Goal: Task Accomplishment & Management: Use online tool/utility

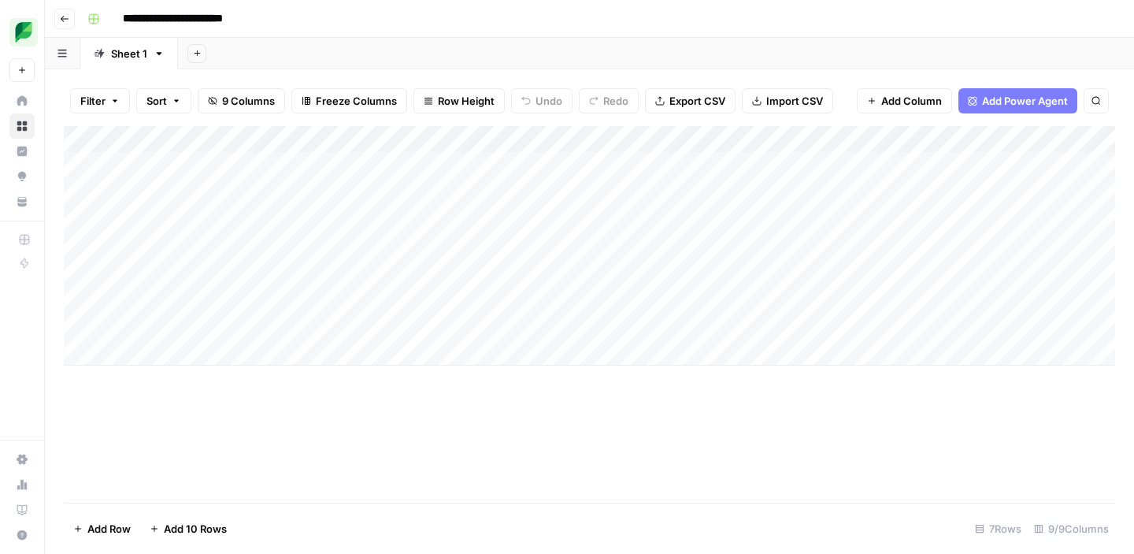
click at [688, 192] on div "Add Column" at bounding box center [589, 245] width 1051 height 239
click at [287, 191] on div "Add Column" at bounding box center [589, 245] width 1051 height 239
click at [691, 242] on div "Add Column" at bounding box center [589, 245] width 1051 height 239
click at [678, 187] on div "Add Column" at bounding box center [589, 245] width 1051 height 239
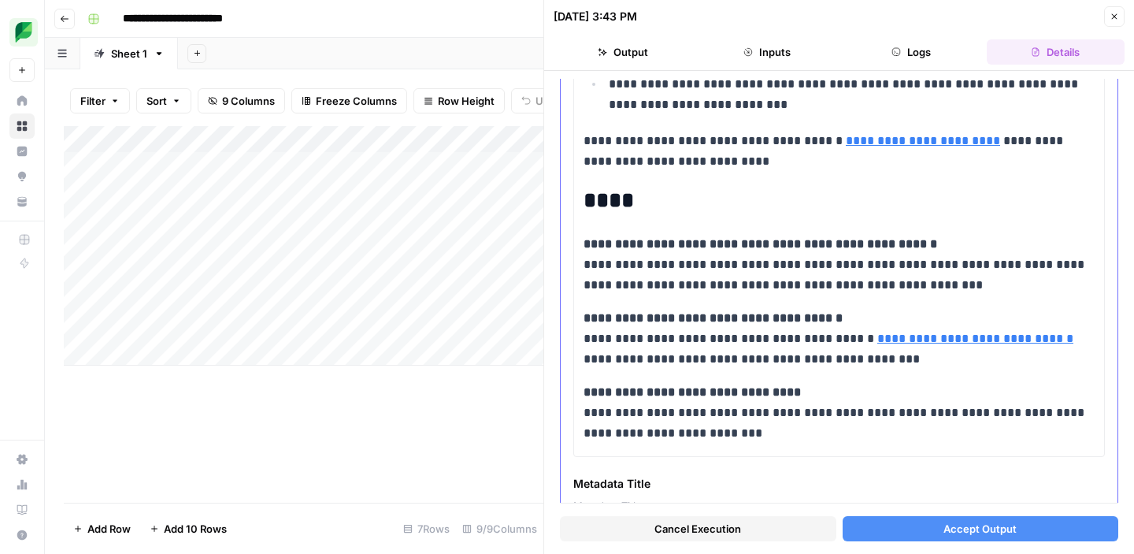
scroll to position [2044, 0]
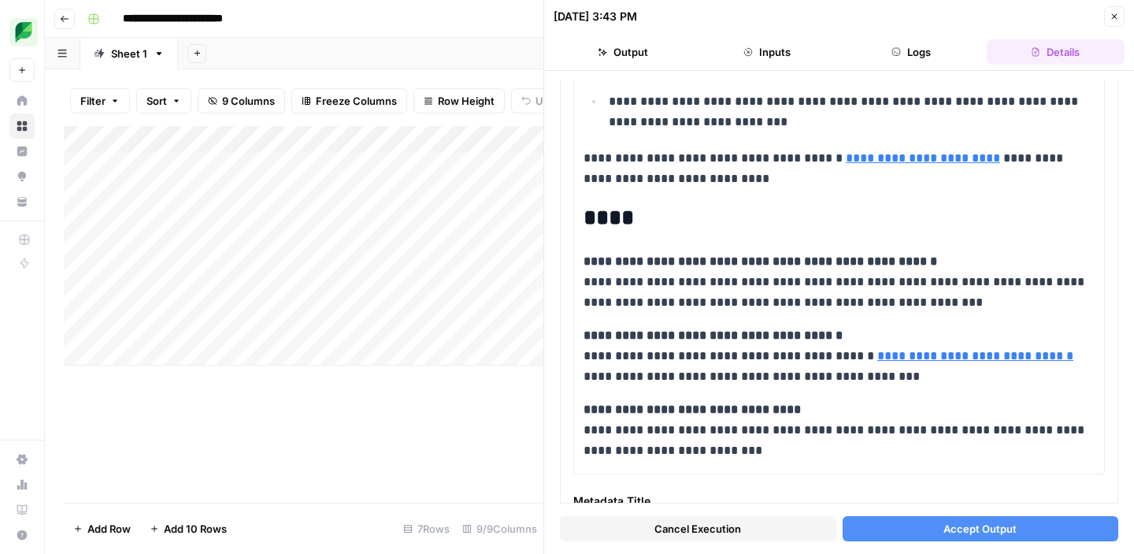
click at [686, 529] on span "Cancel Execution" at bounding box center [697, 528] width 87 height 16
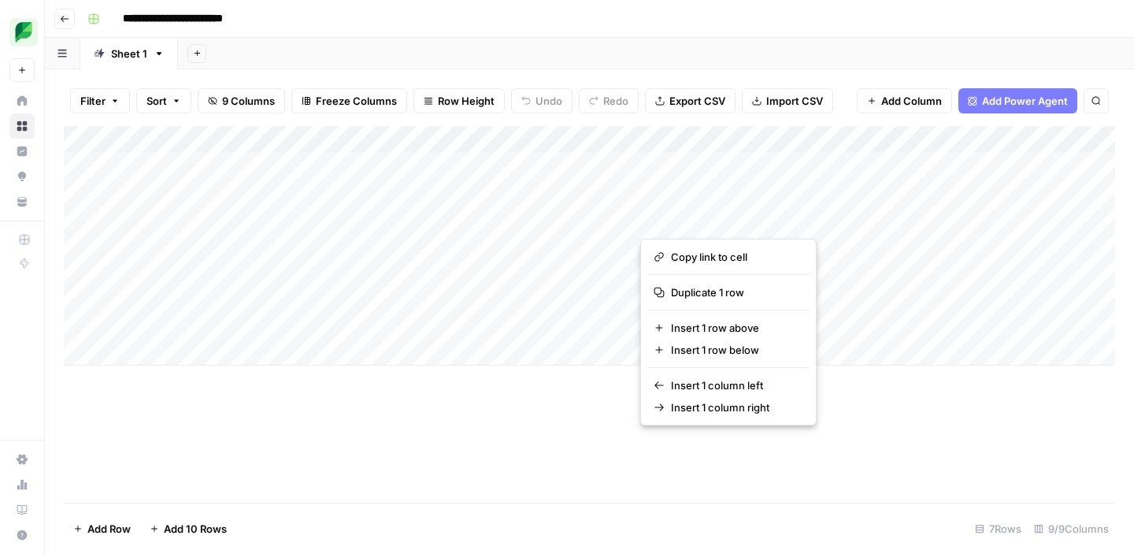
click at [706, 218] on button "button" at bounding box center [732, 219] width 184 height 28
click at [676, 220] on button "button" at bounding box center [732, 219] width 184 height 28
click at [554, 510] on footer "Add Row Add 10 Rows 7 Rows 9/9 Columns" at bounding box center [589, 527] width 1051 height 51
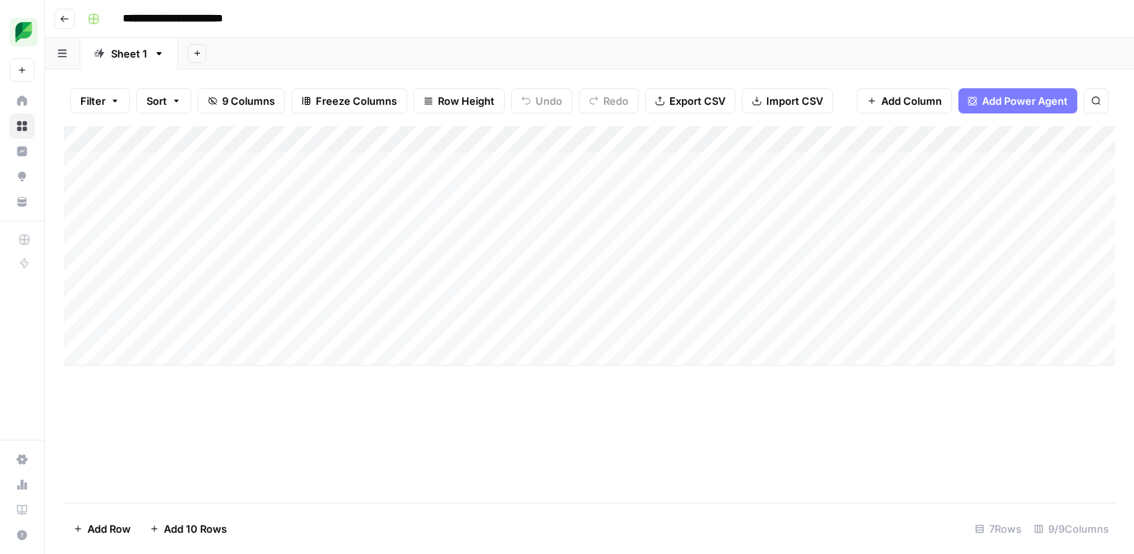
click at [695, 214] on div "Add Column" at bounding box center [589, 245] width 1051 height 239
click at [695, 214] on div at bounding box center [732, 218] width 186 height 29
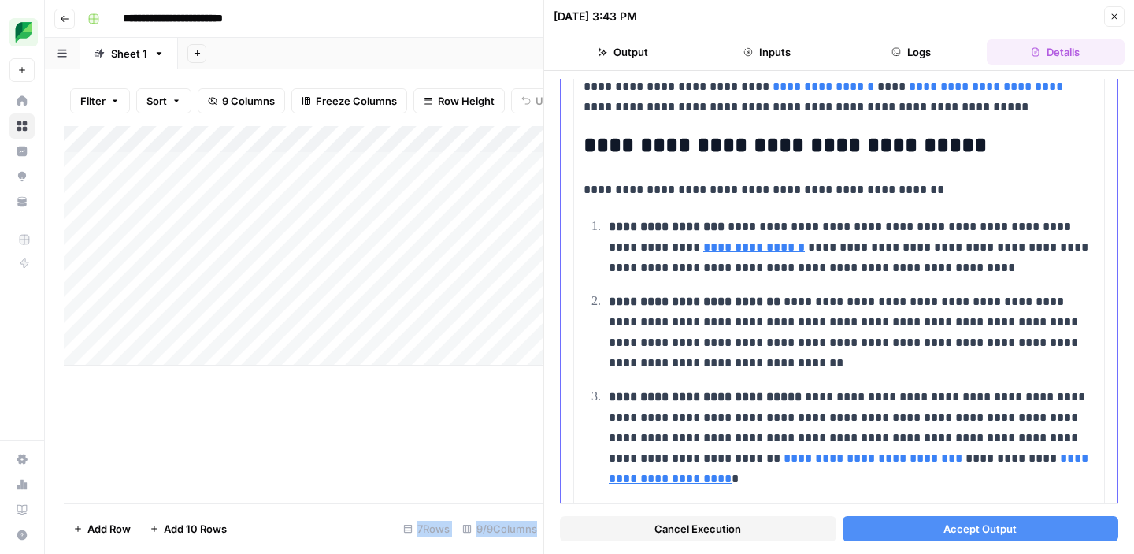
scroll to position [583, 0]
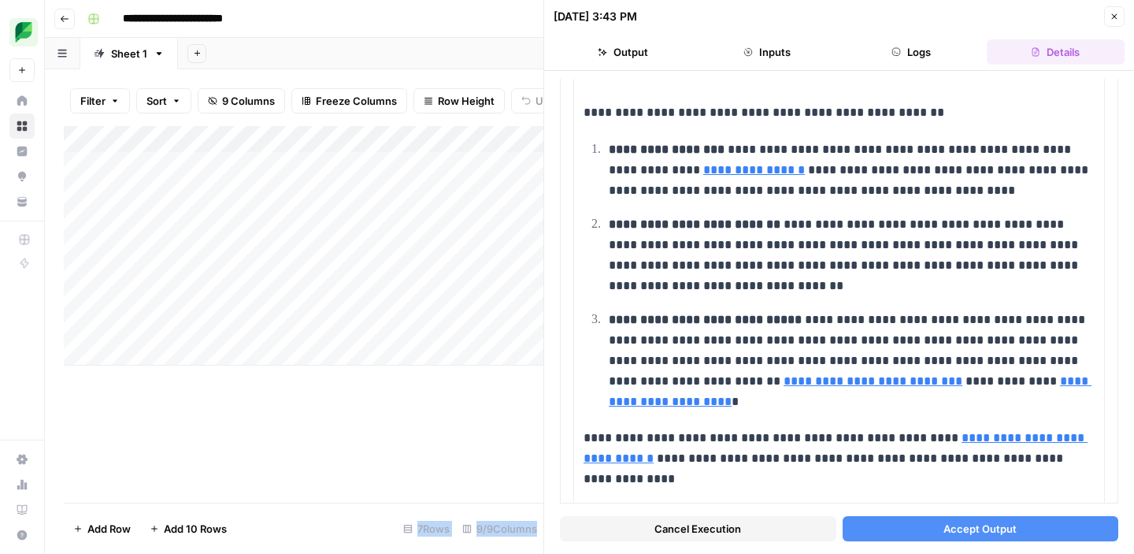
click at [687, 530] on span "Cancel Execution" at bounding box center [697, 528] width 87 height 16
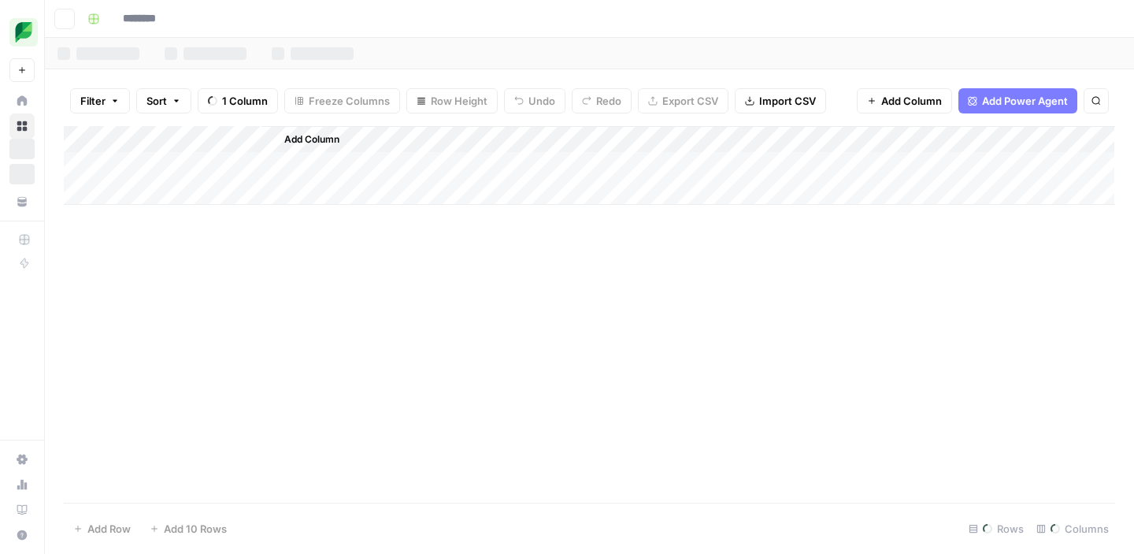
type input "**********"
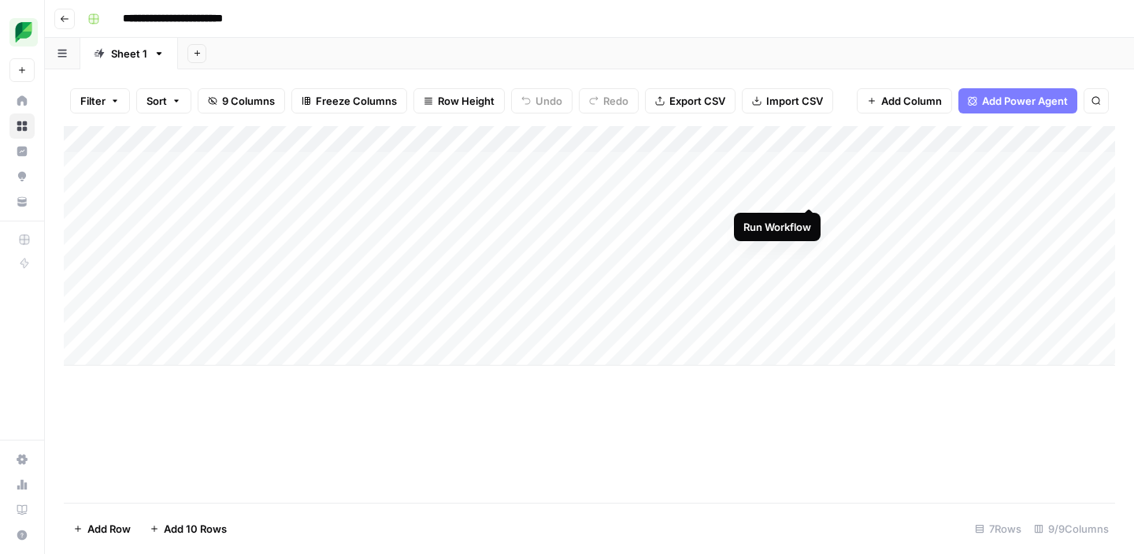
click at [810, 188] on div "Add Column" at bounding box center [589, 245] width 1051 height 239
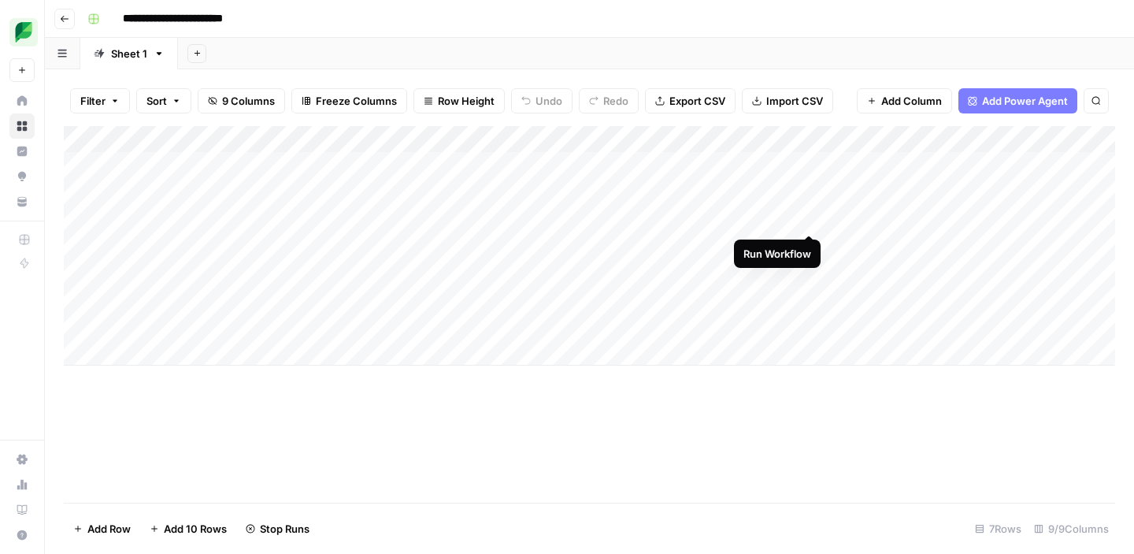
click at [809, 220] on div "Add Column" at bounding box center [589, 245] width 1051 height 239
